Goal: Task Accomplishment & Management: Complete application form

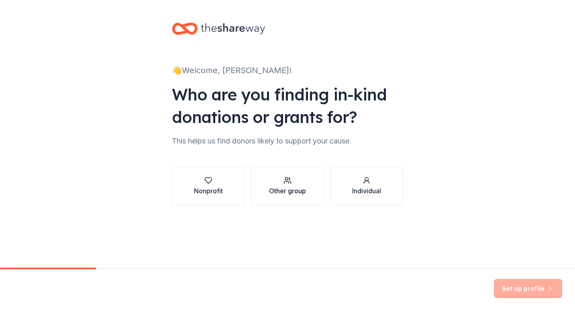
click at [284, 184] on div "Other group" at bounding box center [287, 185] width 37 height 19
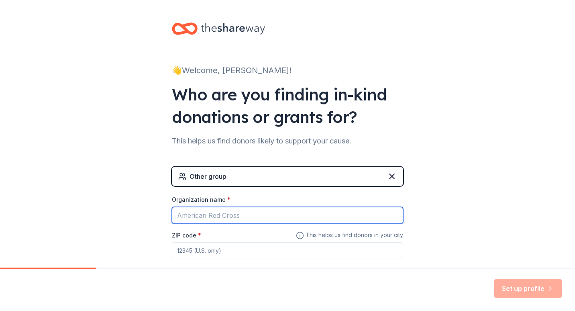
click at [260, 211] on input "Organization name *" at bounding box center [287, 215] width 231 height 17
type input "[GEOGRAPHIC_DATA]"
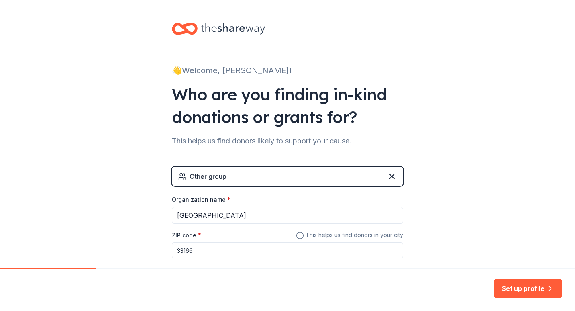
scroll to position [45, 0]
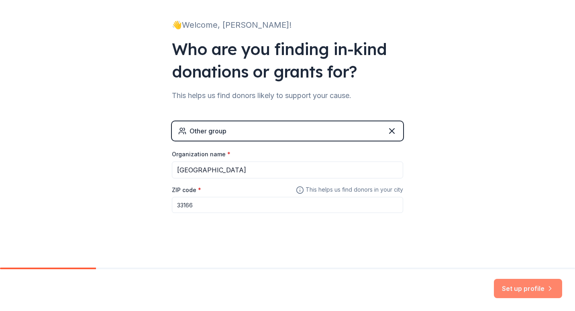
type input "33166"
click at [546, 288] on button "Set up profile" at bounding box center [528, 288] width 68 height 19
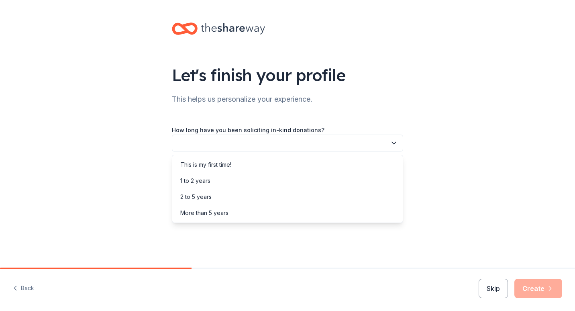
click at [200, 142] on button "button" at bounding box center [287, 143] width 231 height 17
click at [200, 161] on div "This is my first time!" at bounding box center [205, 165] width 51 height 10
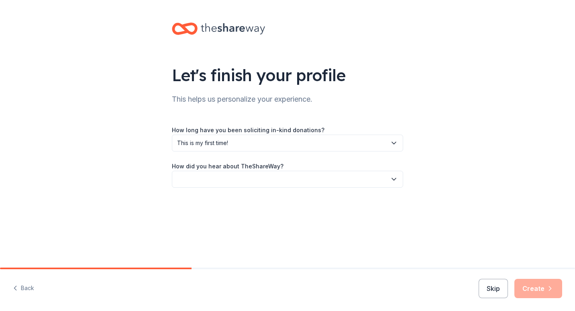
click at [203, 174] on button "button" at bounding box center [287, 179] width 231 height 17
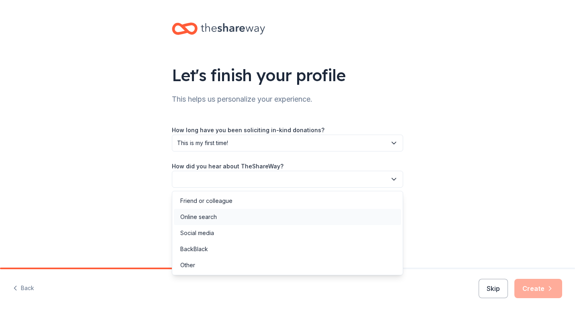
click at [209, 221] on div "Online search" at bounding box center [198, 217] width 37 height 10
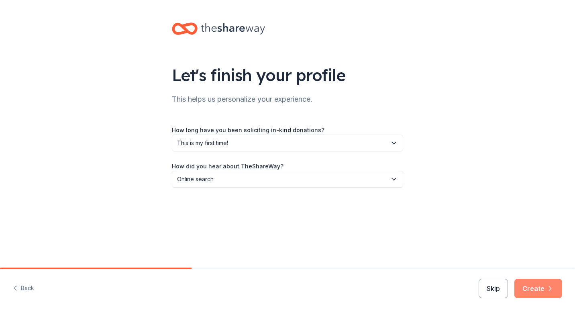
click at [550, 289] on icon "button" at bounding box center [551, 288] width 2 height 4
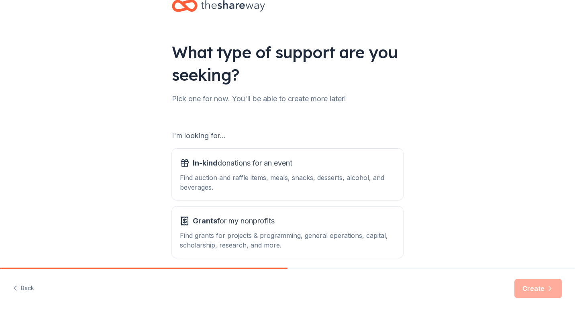
scroll to position [25, 0]
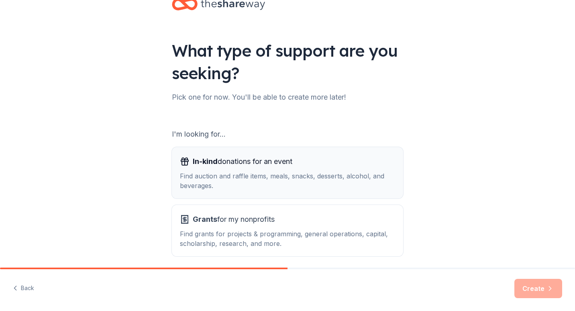
click at [324, 164] on div "In-kind donations for an event" at bounding box center [287, 161] width 215 height 13
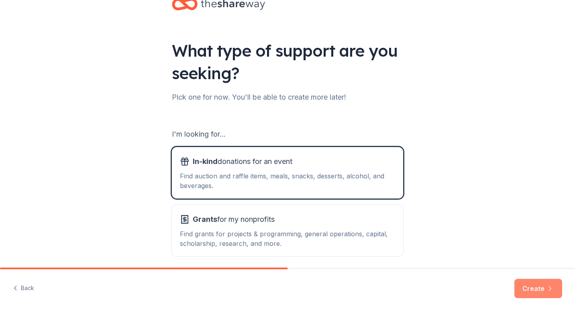
click at [532, 284] on button "Create" at bounding box center [539, 288] width 48 height 19
